Goal: Check status

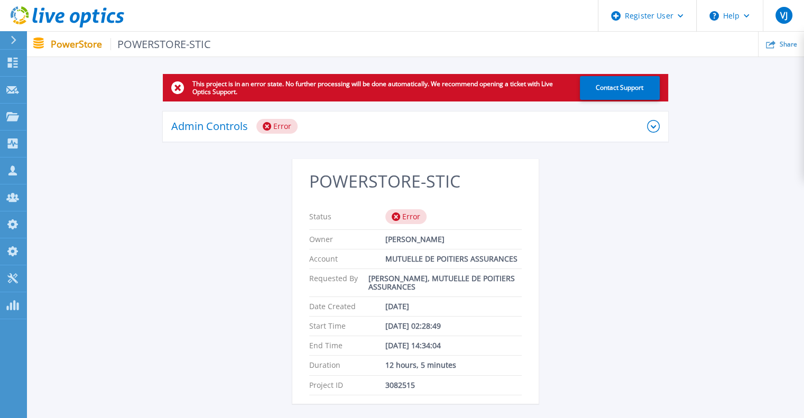
click at [369, 128] on div "Admin Controls Error" at bounding box center [409, 126] width 476 height 15
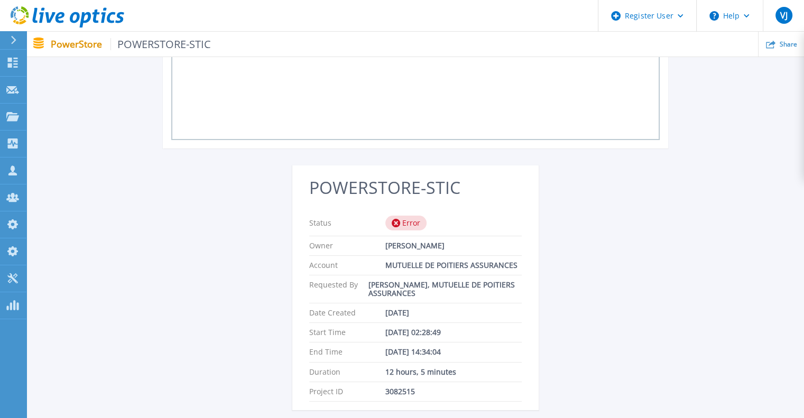
scroll to position [236, 0]
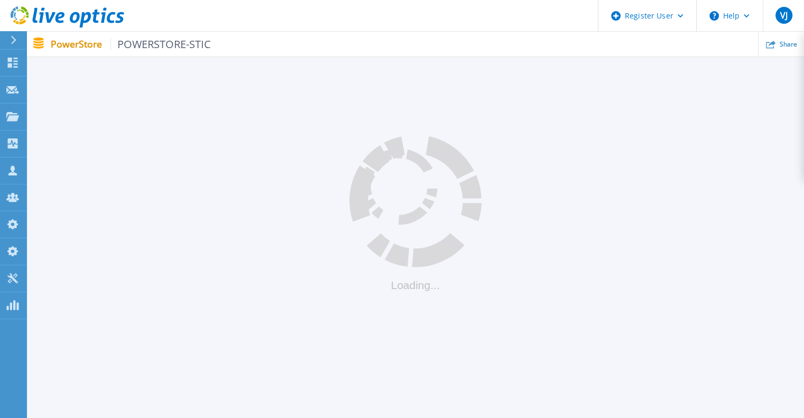
scroll to position [10, 0]
